Goal: Transaction & Acquisition: Purchase product/service

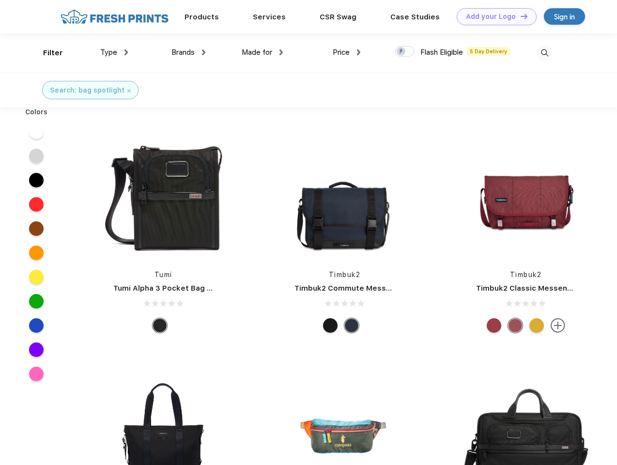
scroll to position [0, 0]
click at [493, 16] on link "Add your Logo Design Tool" at bounding box center [496, 16] width 80 height 17
click at [0, 0] on div "Design Tool" at bounding box center [0, 0] width 0 height 0
click at [519, 16] on link "Add your Logo Design Tool" at bounding box center [496, 16] width 80 height 17
click at [46, 53] on div "Filter" at bounding box center [53, 52] width 20 height 11
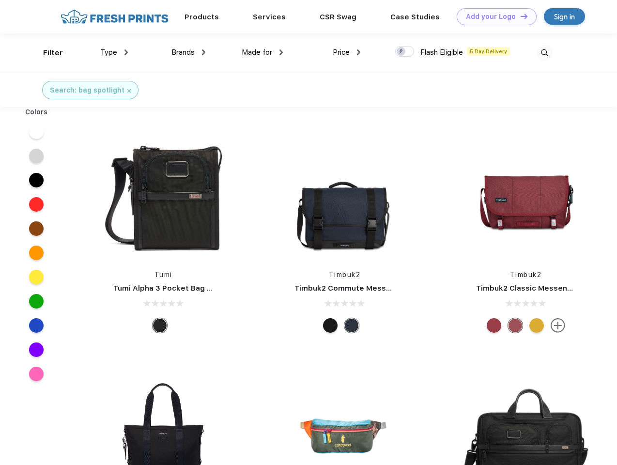
click at [114, 52] on span "Type" at bounding box center [108, 52] width 17 height 9
click at [188, 52] on span "Brands" at bounding box center [182, 52] width 23 height 9
click at [262, 52] on span "Made for" at bounding box center [257, 52] width 30 height 9
click at [347, 52] on span "Price" at bounding box center [341, 52] width 17 height 9
click at [405, 52] on div at bounding box center [404, 51] width 19 height 11
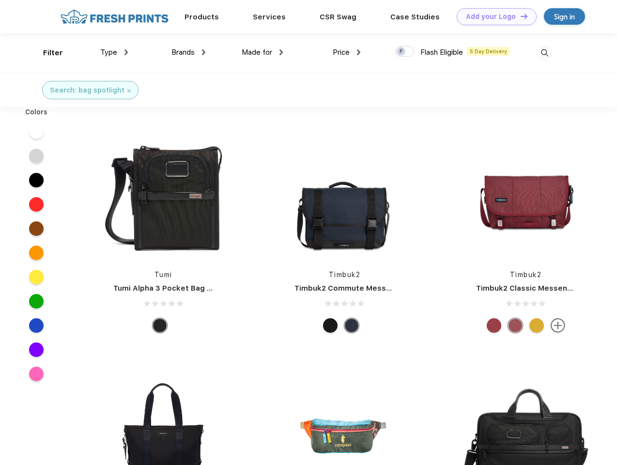
click at [401, 52] on input "checkbox" at bounding box center [398, 48] width 6 height 6
click at [544, 53] on img at bounding box center [544, 53] width 16 height 16
